Goal: Task Accomplishment & Management: Use online tool/utility

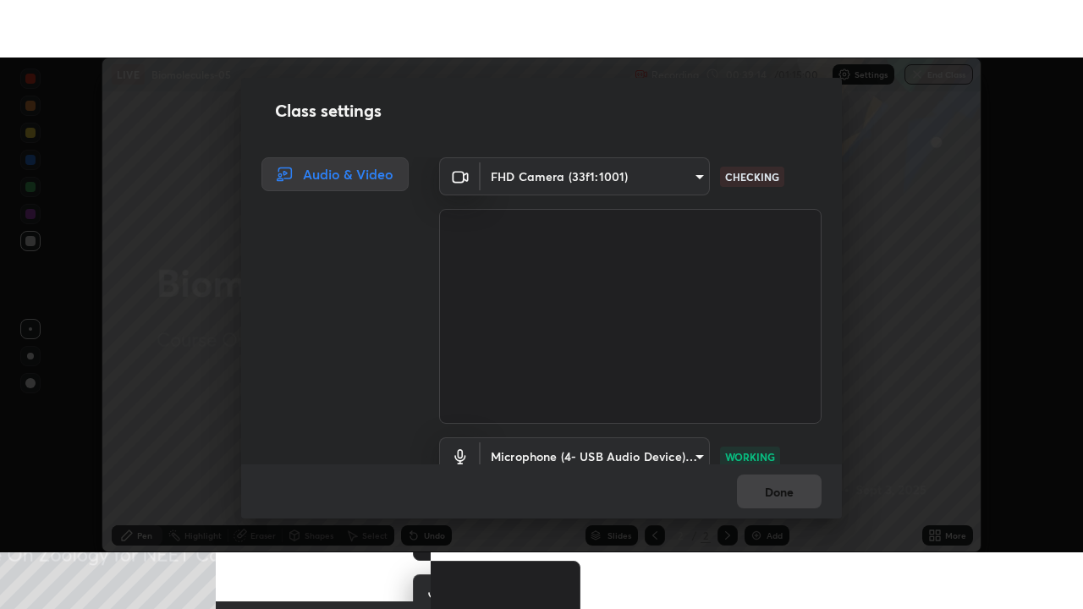
scroll to position [77, 0]
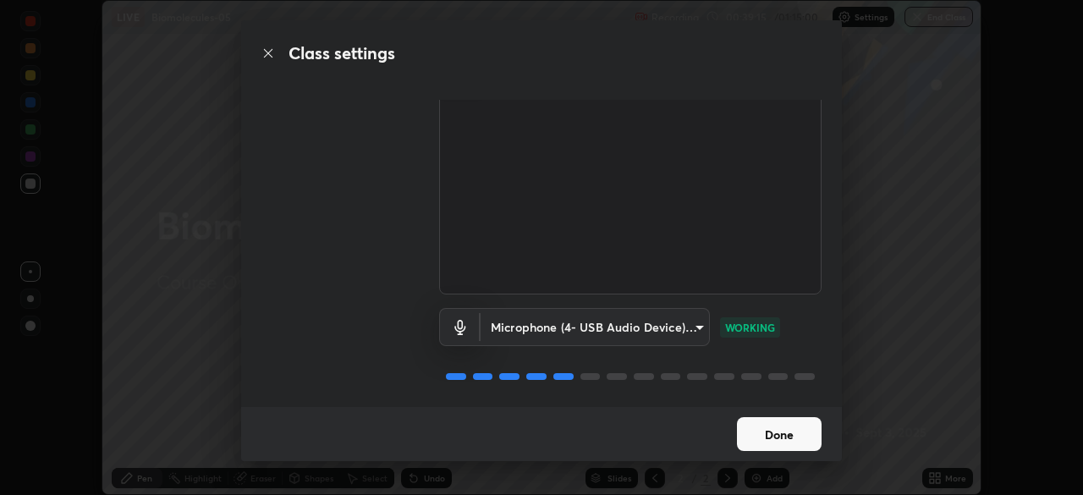
click at [788, 432] on button "Done" at bounding box center [779, 434] width 85 height 34
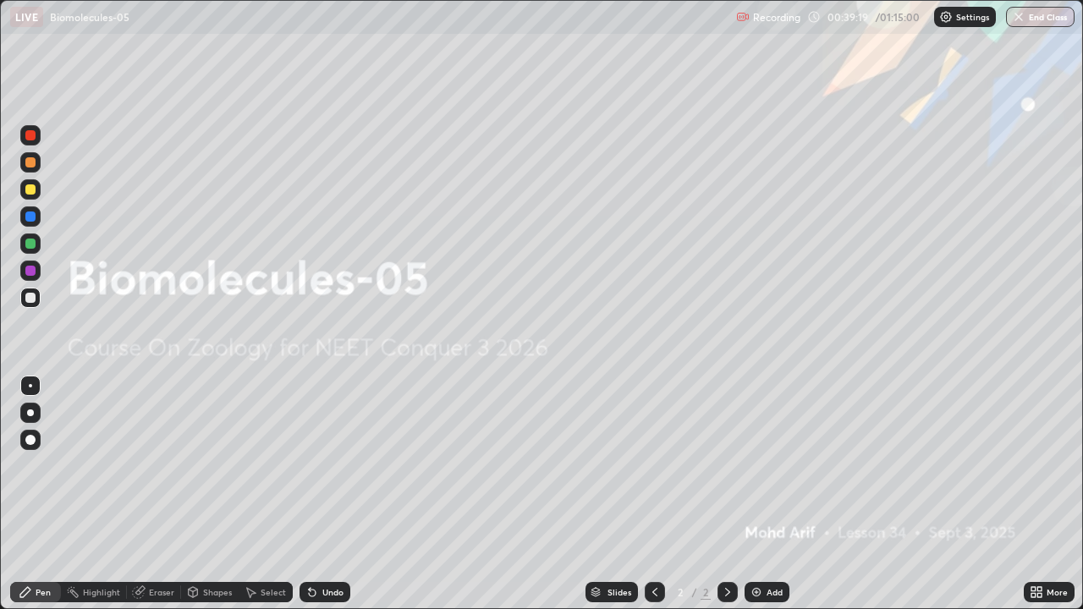
scroll to position [609, 1083]
click at [1045, 17] on button "End Class" at bounding box center [1040, 17] width 69 height 20
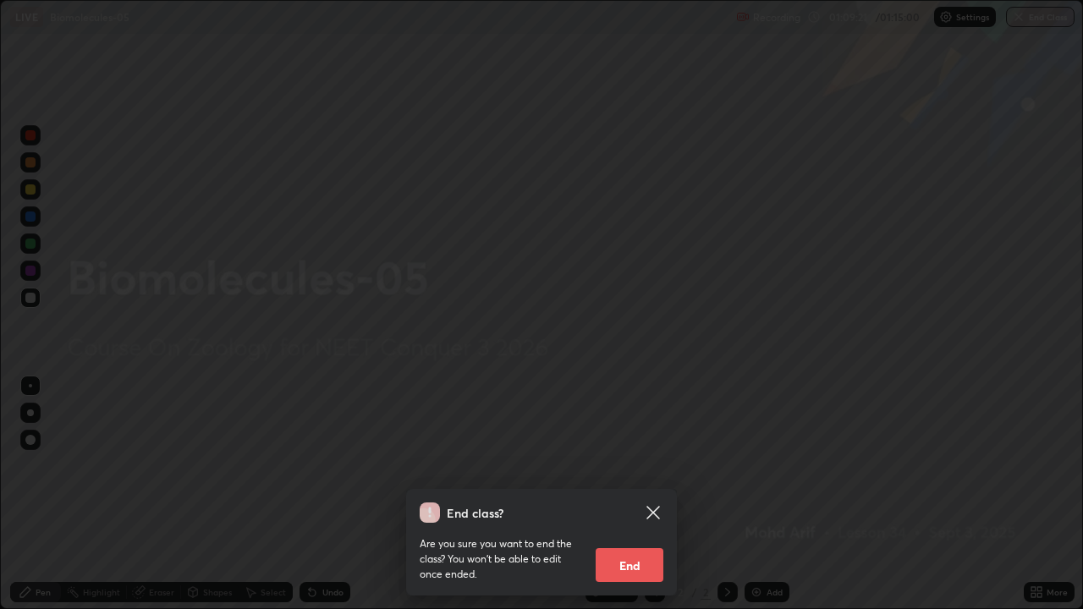
click at [630, 494] on button "End" at bounding box center [630, 566] width 68 height 34
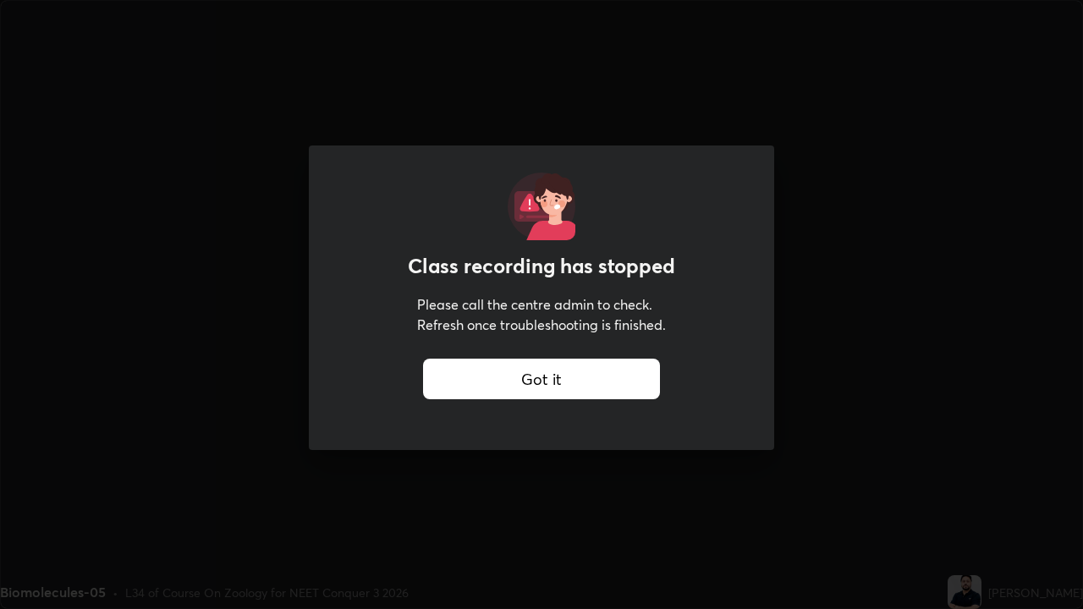
click at [831, 343] on div "Class recording has stopped Please call the centre admin to check. Refresh once…" at bounding box center [541, 304] width 1083 height 609
click at [843, 328] on div "Class recording has stopped Please call the centre admin to check. Refresh once…" at bounding box center [541, 304] width 1083 height 609
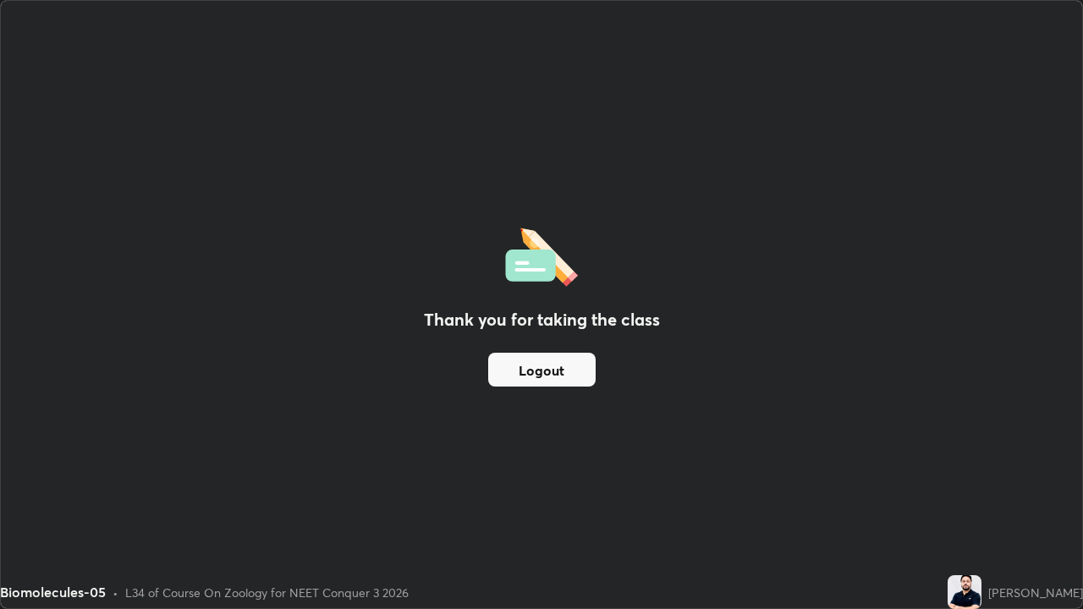
click at [1069, 305] on div "Thank you for taking the class Logout" at bounding box center [542, 305] width 1082 height 608
click at [1067, 310] on div "Thank you for taking the class Logout" at bounding box center [542, 305] width 1082 height 608
click at [1065, 313] on div "Thank you for taking the class Logout" at bounding box center [542, 305] width 1082 height 608
click at [1061, 314] on div "Thank you for taking the class Logout" at bounding box center [542, 305] width 1082 height 608
click at [1077, 361] on div "Thank you for taking the class Logout" at bounding box center [542, 305] width 1082 height 608
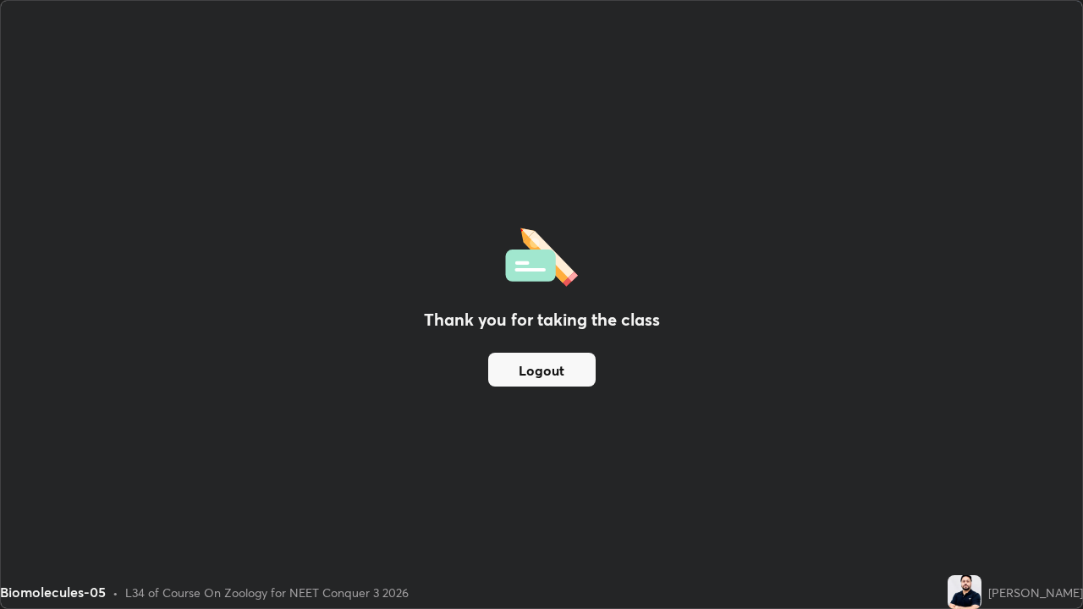
click at [741, 214] on div "Thank you for taking the class Logout" at bounding box center [542, 305] width 1082 height 608
click at [742, 218] on div "Thank you for taking the class Logout" at bounding box center [542, 305] width 1082 height 608
click at [710, 74] on div "Thank you for taking the class Logout" at bounding box center [542, 305] width 1082 height 608
click at [724, 110] on div "Thank you for taking the class Logout" at bounding box center [542, 305] width 1082 height 608
click at [731, 137] on div "Thank you for taking the class Logout" at bounding box center [542, 305] width 1082 height 608
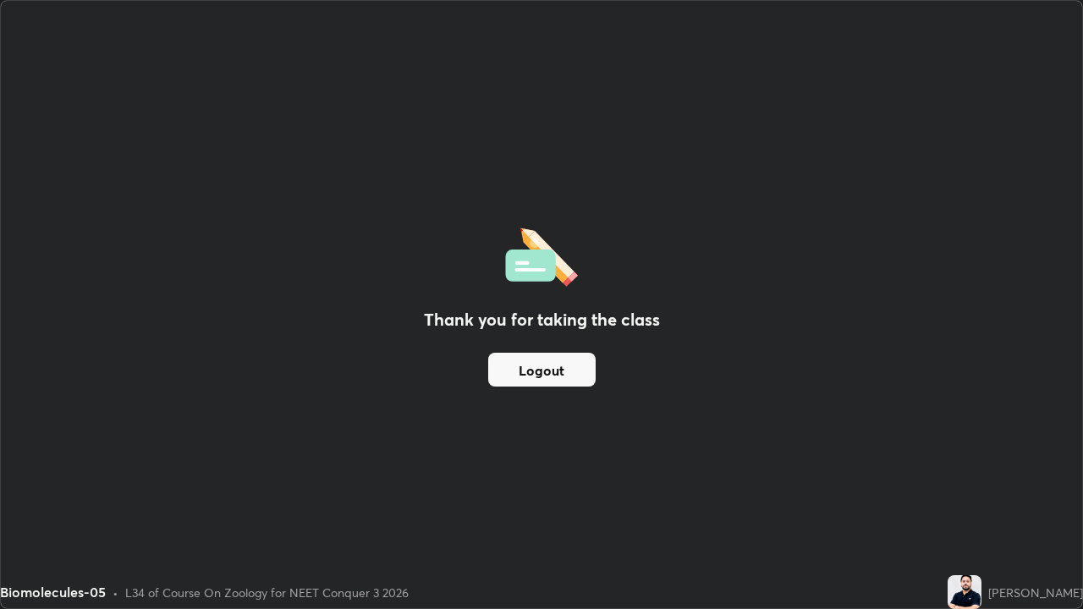
click at [532, 373] on button "Logout" at bounding box center [542, 370] width 108 height 34
